Goal: Information Seeking & Learning: Learn about a topic

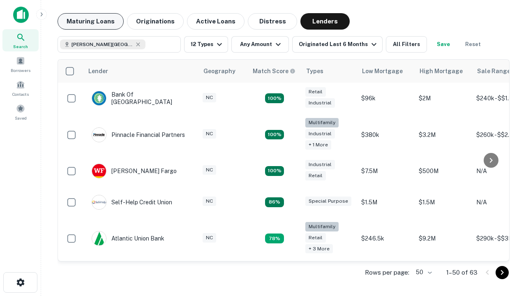
click at [90, 21] on button "Maturing Loans" at bounding box center [91, 21] width 66 height 16
